Goal: Obtain resource: Download file/media

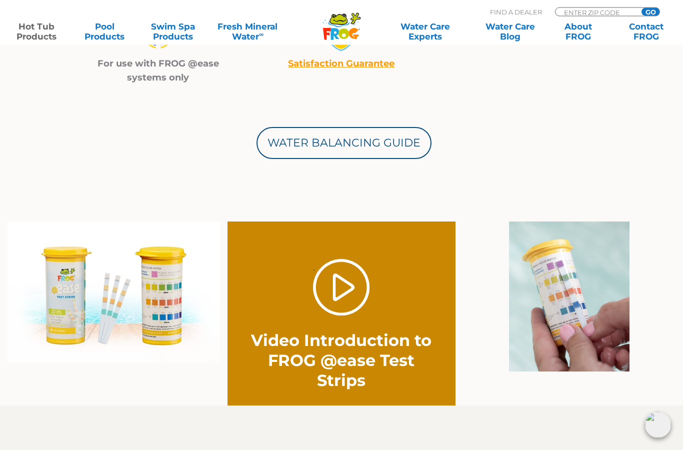
scroll to position [585, 0]
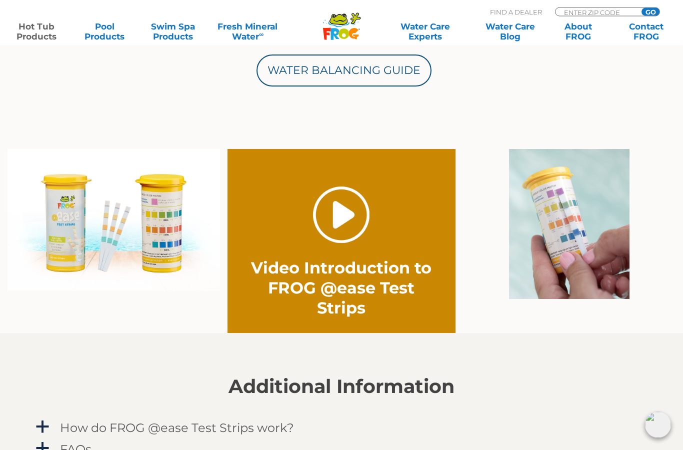
click at [333, 212] on link "." at bounding box center [341, 215] width 56 height 56
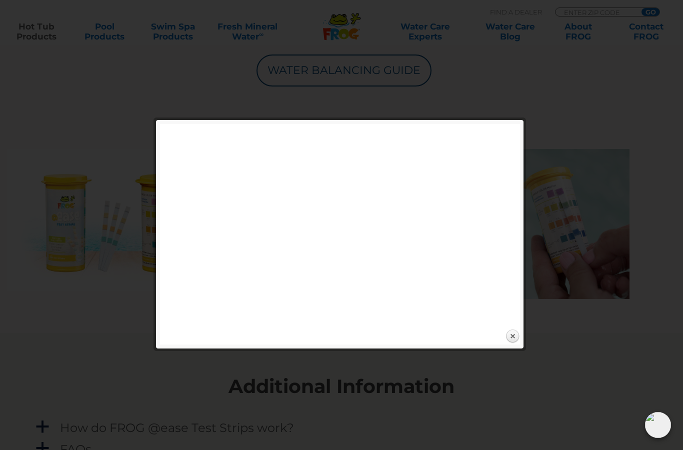
click at [456, 395] on div at bounding box center [341, 116] width 683 height 1405
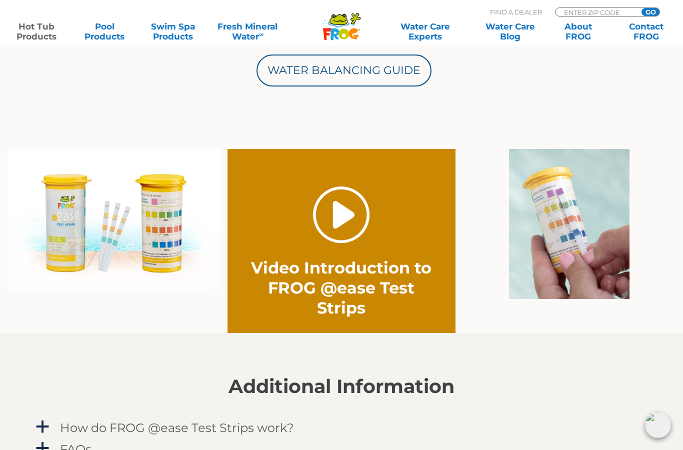
click at [341, 199] on link "." at bounding box center [341, 214] width 56 height 56
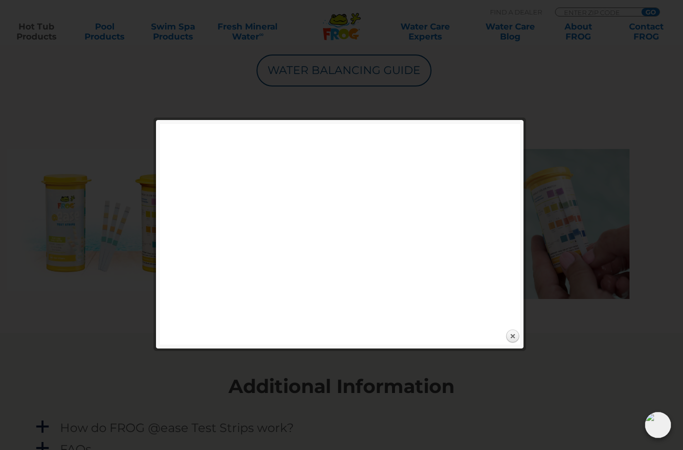
click at [503, 337] on div "Expand next previous Play Previous 1/1 Next Close" at bounding box center [340, 234] width 360 height 220
click at [513, 326] on div "Expand next previous Play Previous 1/1 Next Close" at bounding box center [340, 234] width 360 height 220
click at [514, 339] on link "Close" at bounding box center [512, 336] width 15 height 15
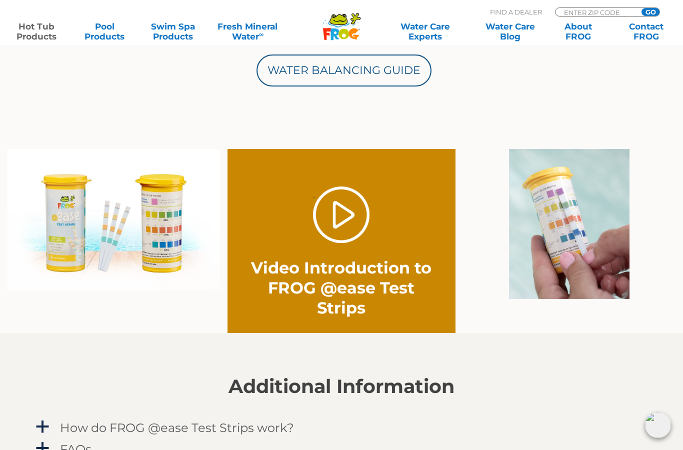
click at [515, 338] on section "Additional Information a How do FROG @ease Test Strips work? In 2 seconds, you …" at bounding box center [341, 408] width 683 height 151
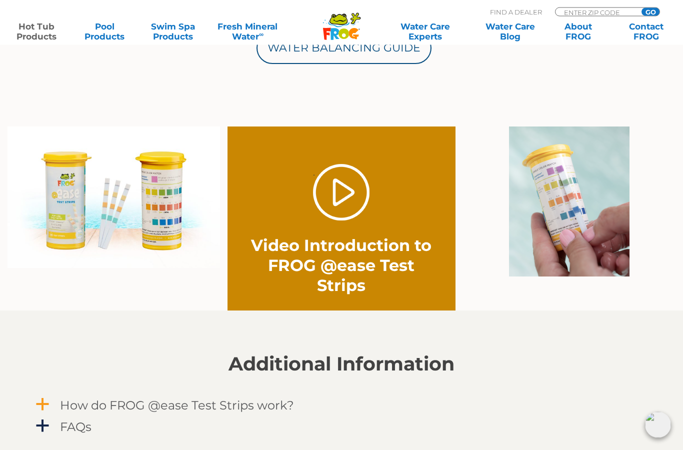
click at [41, 403] on span "a" at bounding box center [42, 404] width 15 height 15
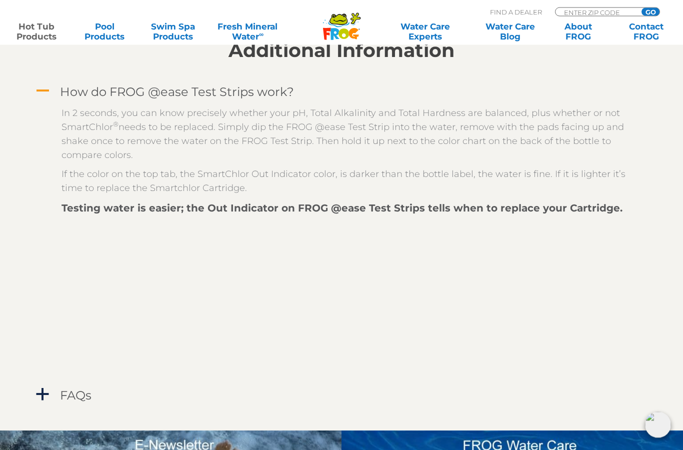
scroll to position [927, 0]
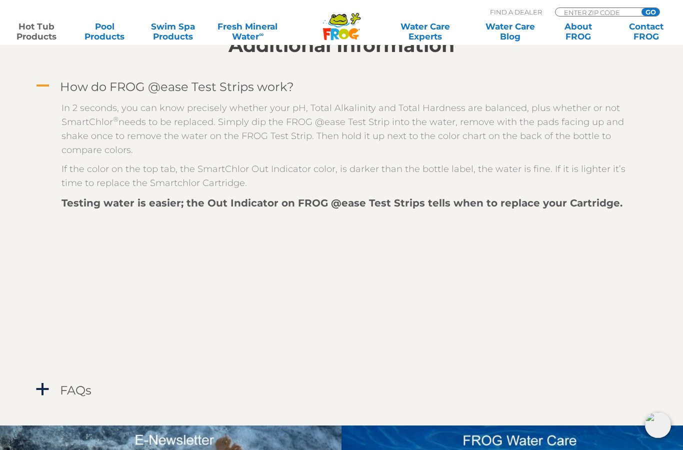
click at [597, 209] on strong "Testing water is easier; the Out Indicator on FROG @ease Test Strips tells when…" at bounding box center [341, 203] width 561 height 12
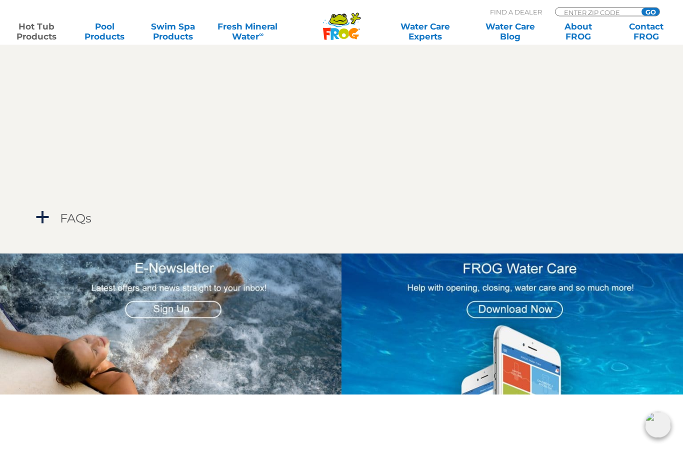
scroll to position [1104, 0]
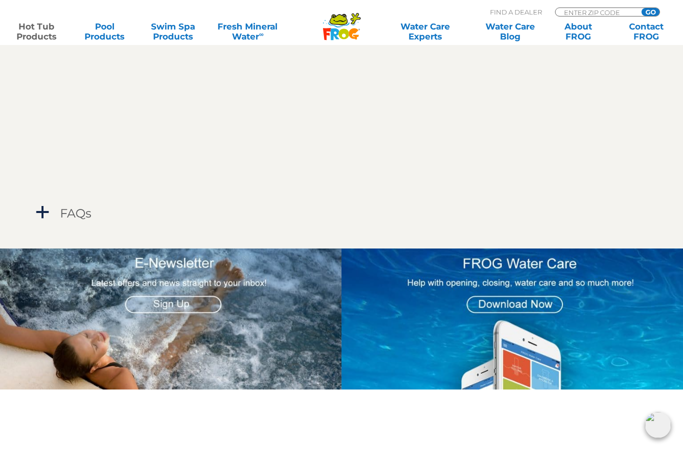
click at [171, 300] on img at bounding box center [170, 318] width 341 height 141
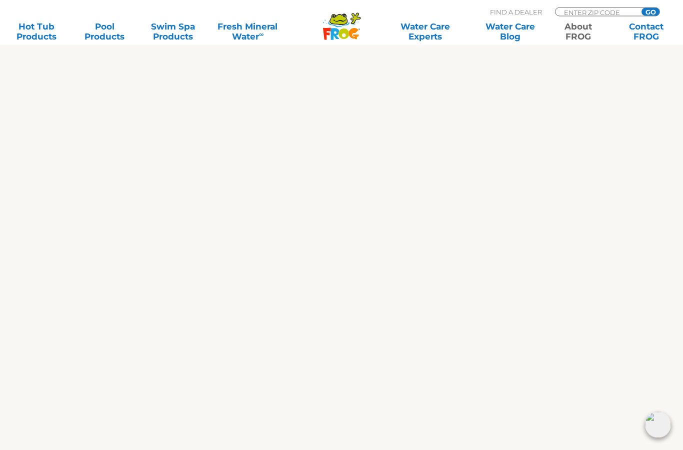
scroll to position [930, 0]
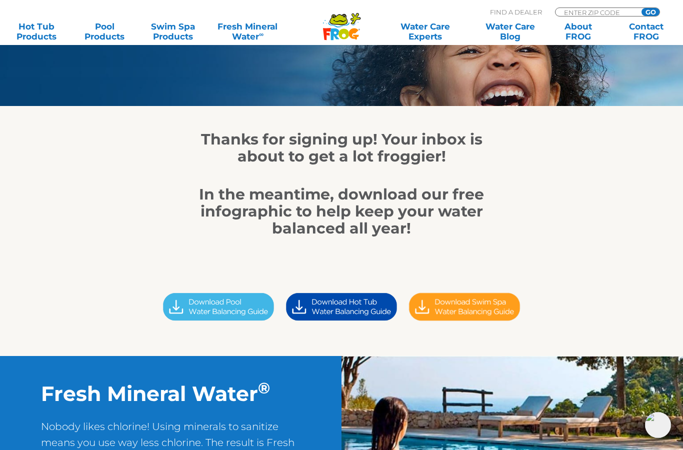
scroll to position [96, 0]
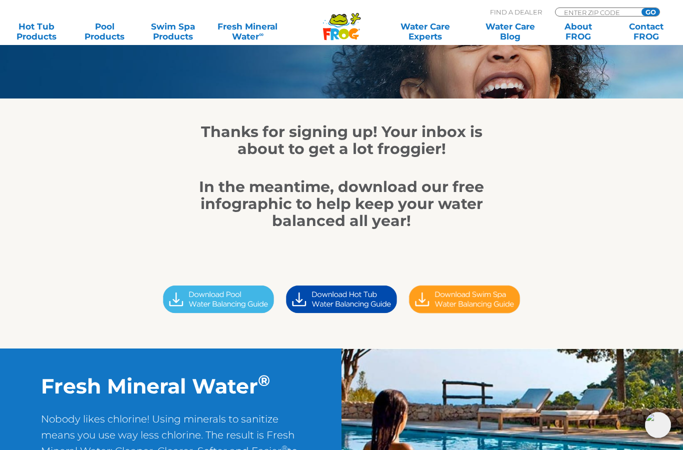
click at [356, 294] on img at bounding box center [341, 299] width 123 height 34
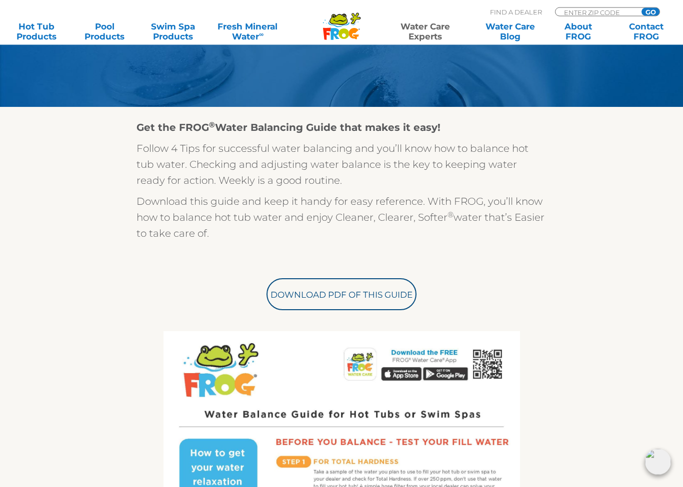
scroll to position [203, 0]
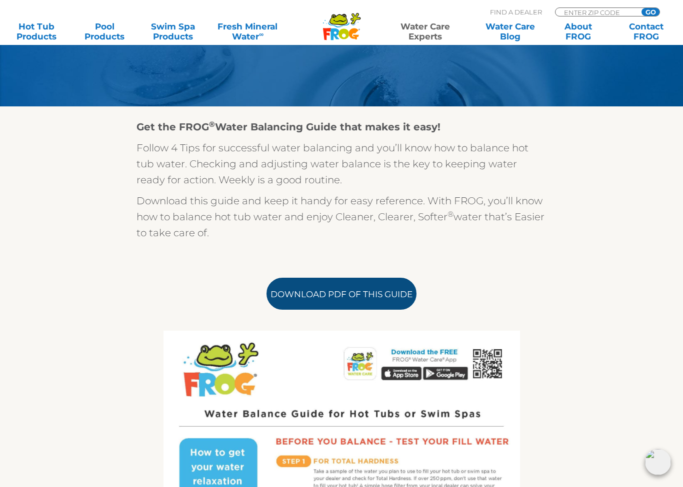
click at [363, 290] on link "Download PDF of this Guide" at bounding box center [341, 294] width 150 height 32
